Goal: Information Seeking & Learning: Understand process/instructions

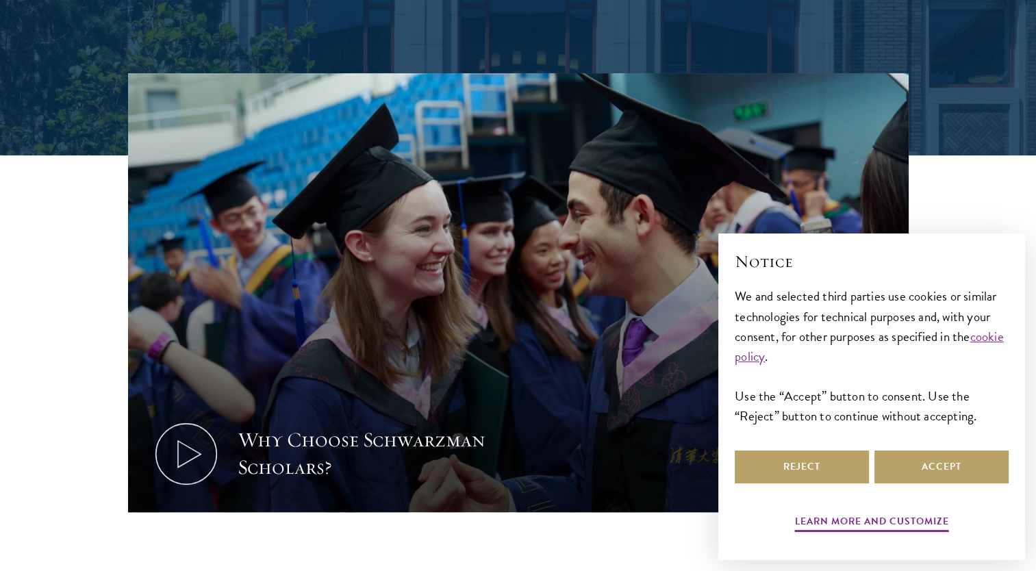
scroll to position [438, 0]
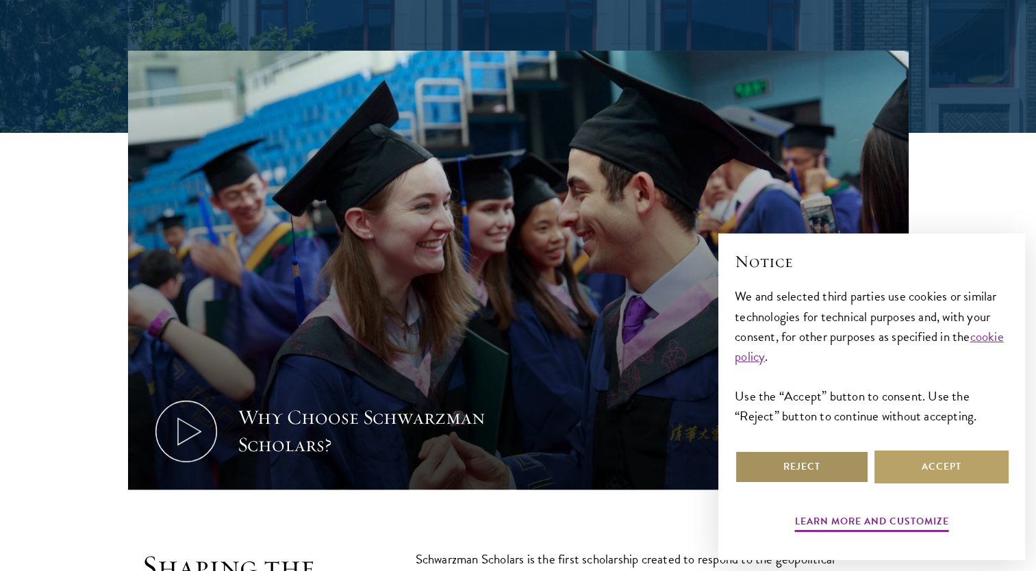
click at [770, 468] on button "Reject" at bounding box center [802, 467] width 134 height 33
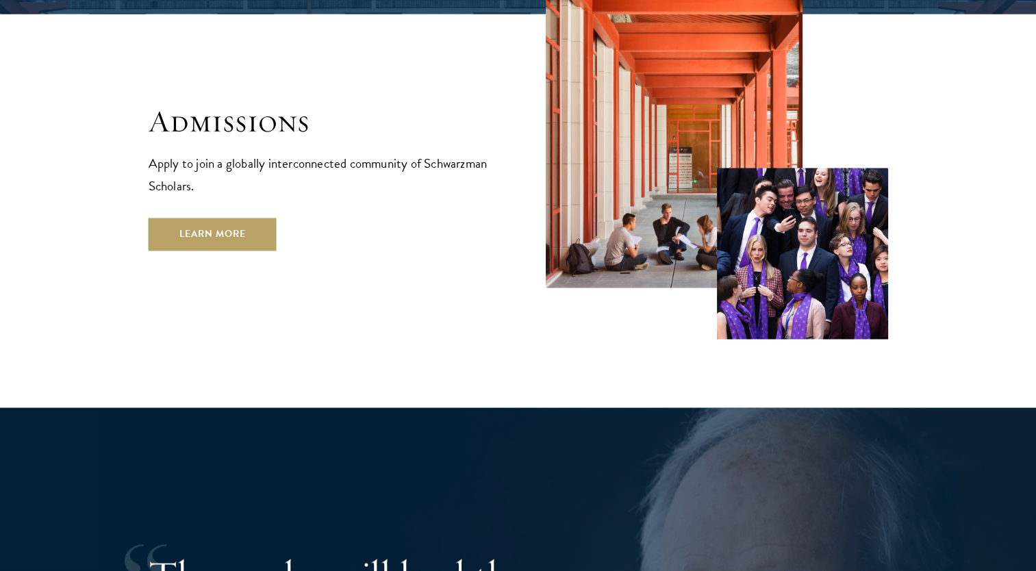
scroll to position [2329, 0]
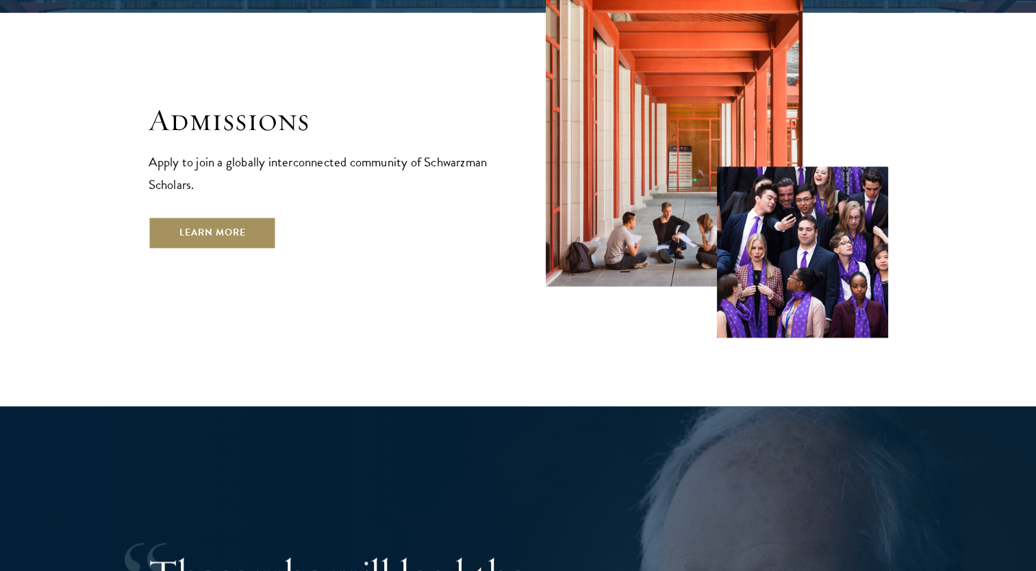
click at [182, 216] on link "Learn More" at bounding box center [213, 232] width 128 height 33
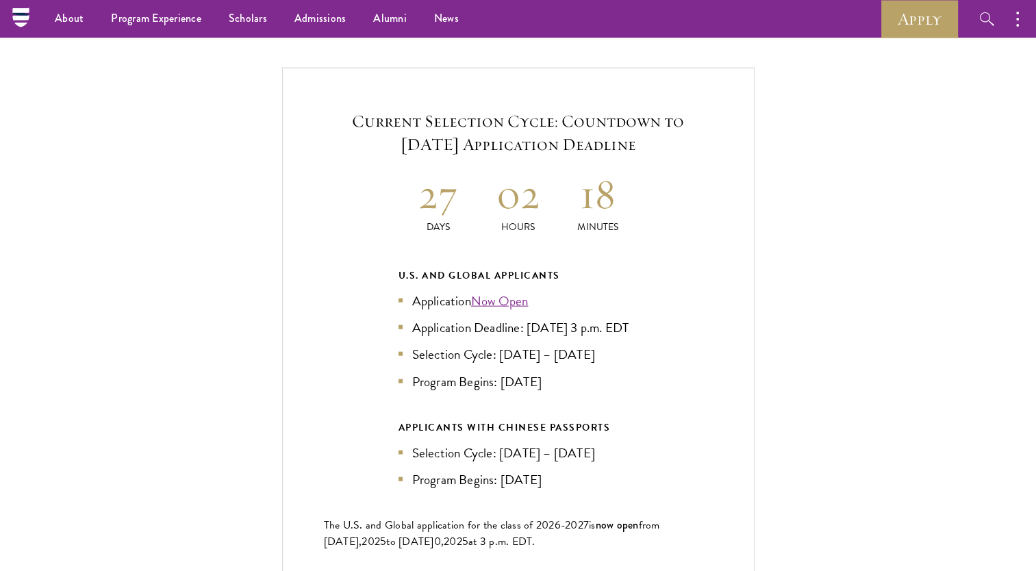
scroll to position [2877, 0]
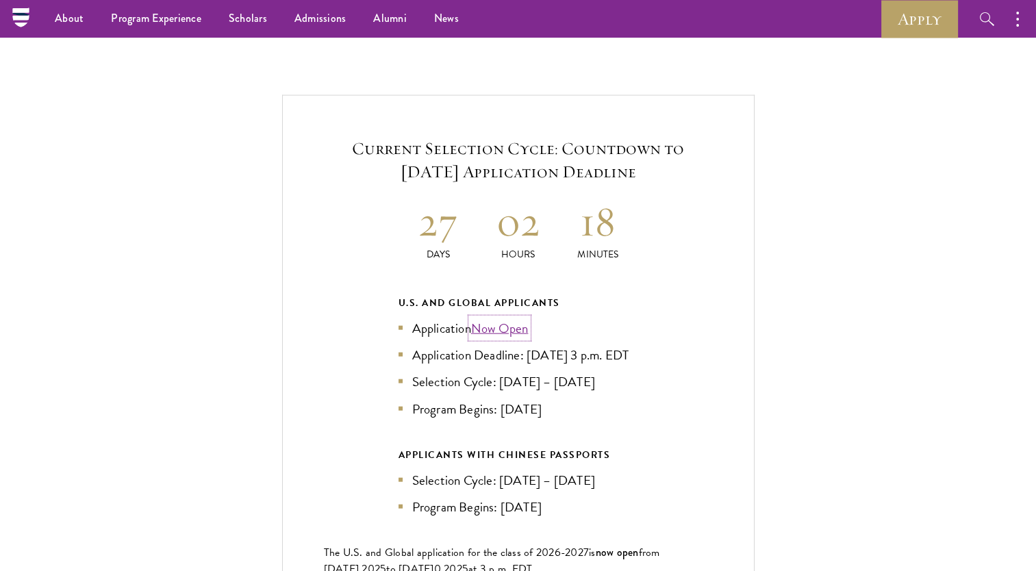
click at [516, 319] on link "Now Open" at bounding box center [500, 329] width 58 height 20
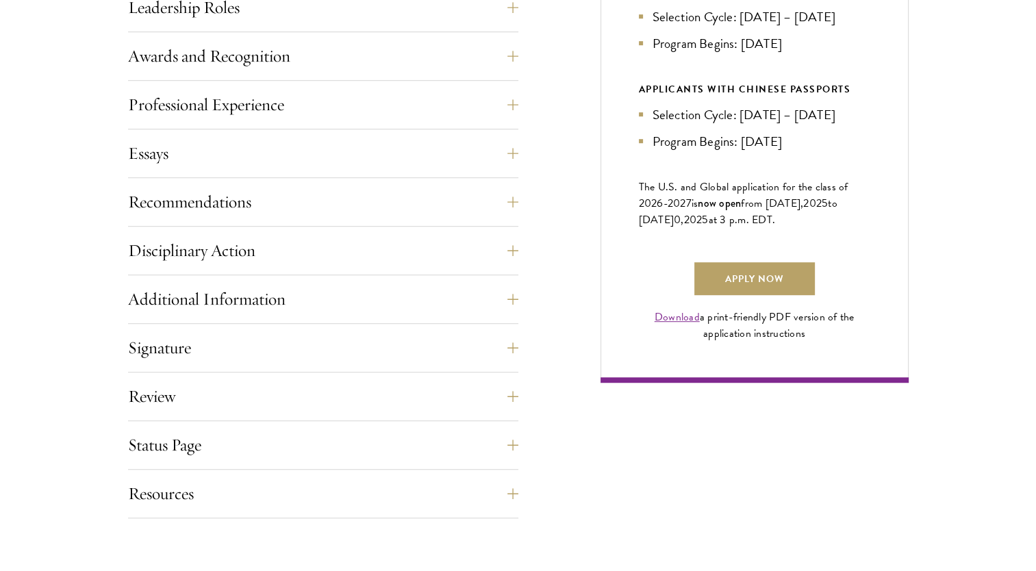
scroll to position [849, 0]
